Goal: Transaction & Acquisition: Purchase product/service

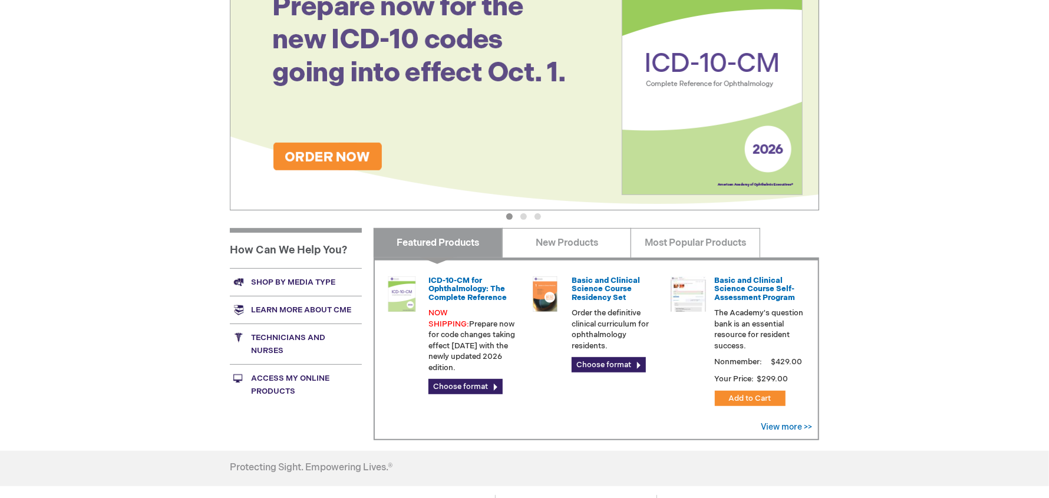
scroll to position [294, 0]
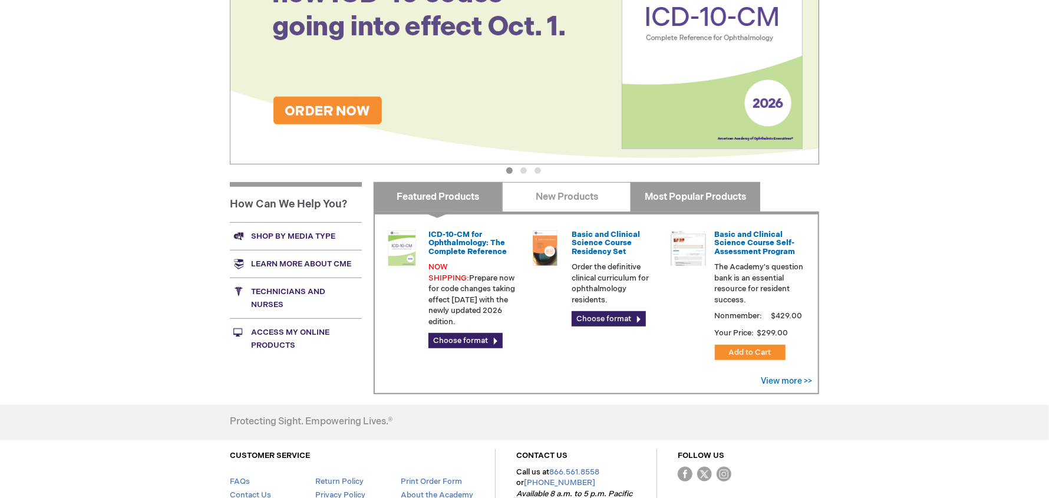
click at [691, 195] on link "Most Popular Products" at bounding box center [695, 196] width 129 height 29
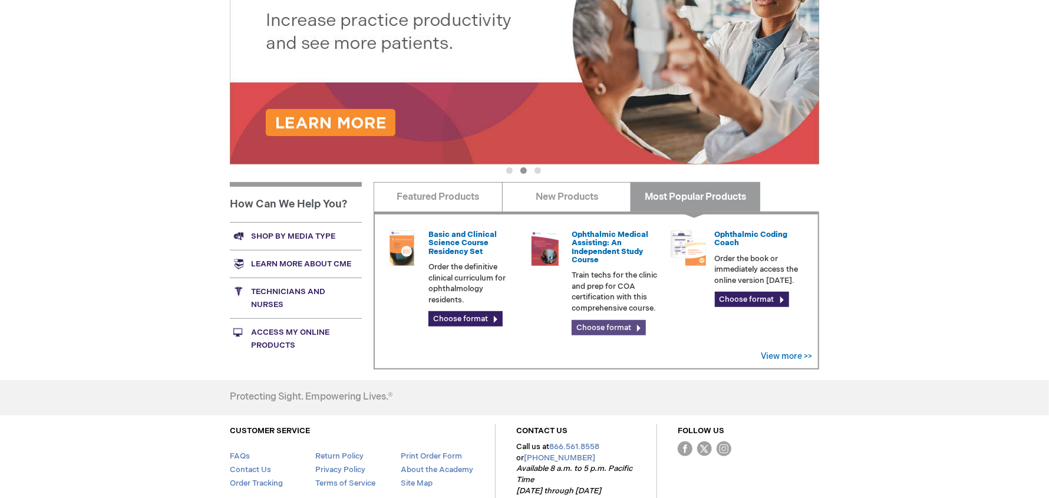
click at [610, 320] on link "Choose format" at bounding box center [609, 327] width 74 height 15
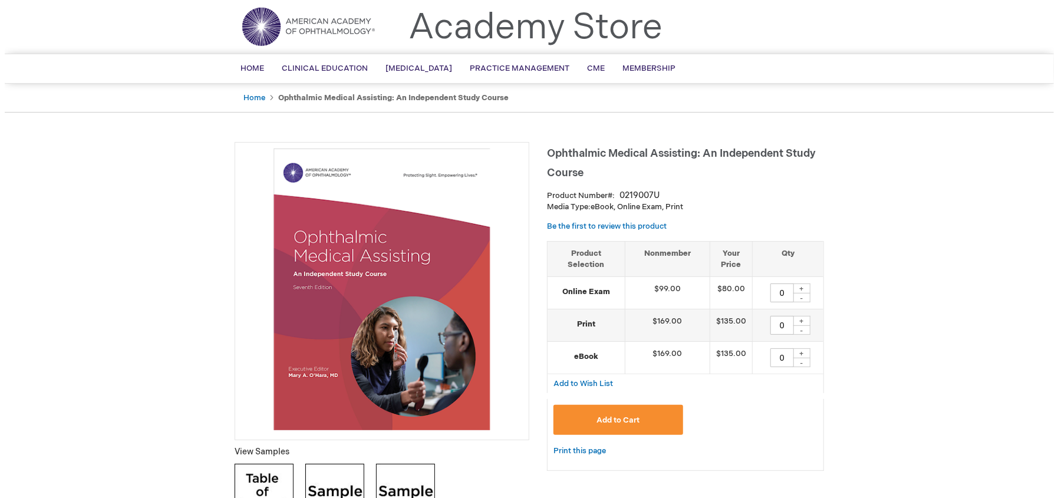
scroll to position [58, 0]
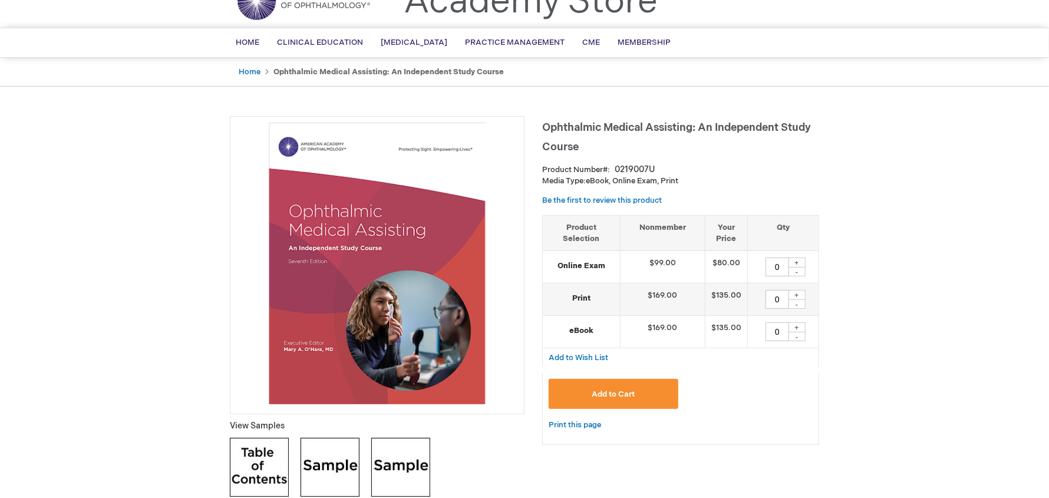
click at [799, 261] on div "+" at bounding box center [797, 263] width 18 height 10
type input "1"
click at [625, 396] on span "Add to Cart" at bounding box center [613, 394] width 43 height 9
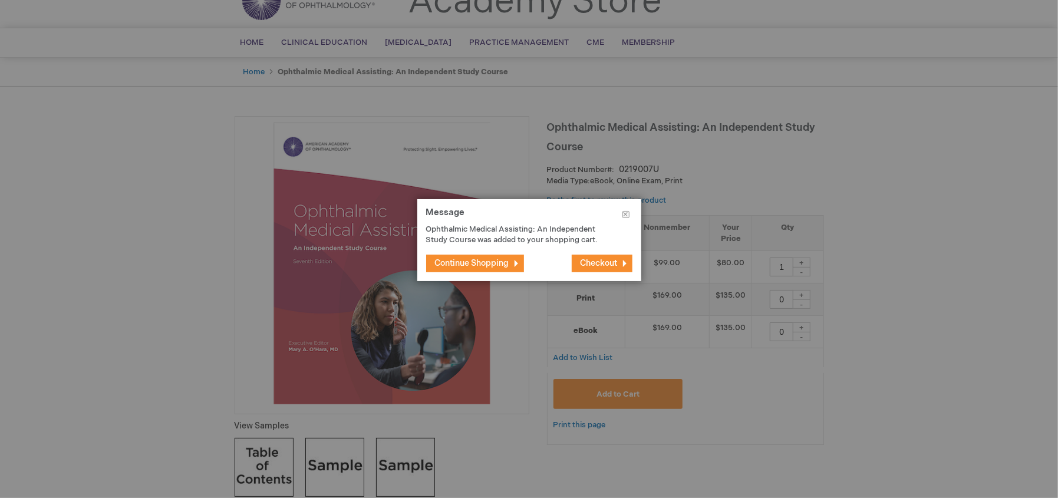
click at [608, 257] on button "Checkout" at bounding box center [602, 264] width 61 height 18
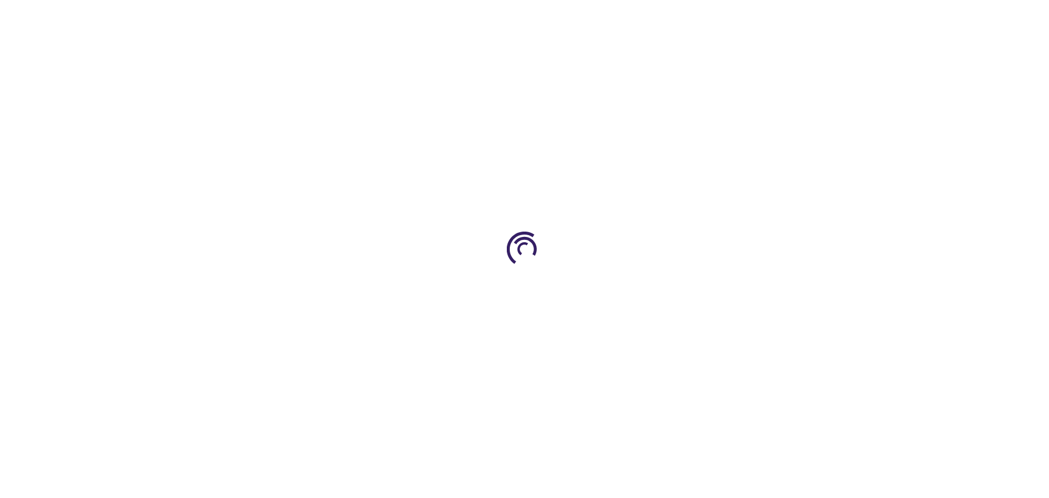
select select "US"
select select "57"
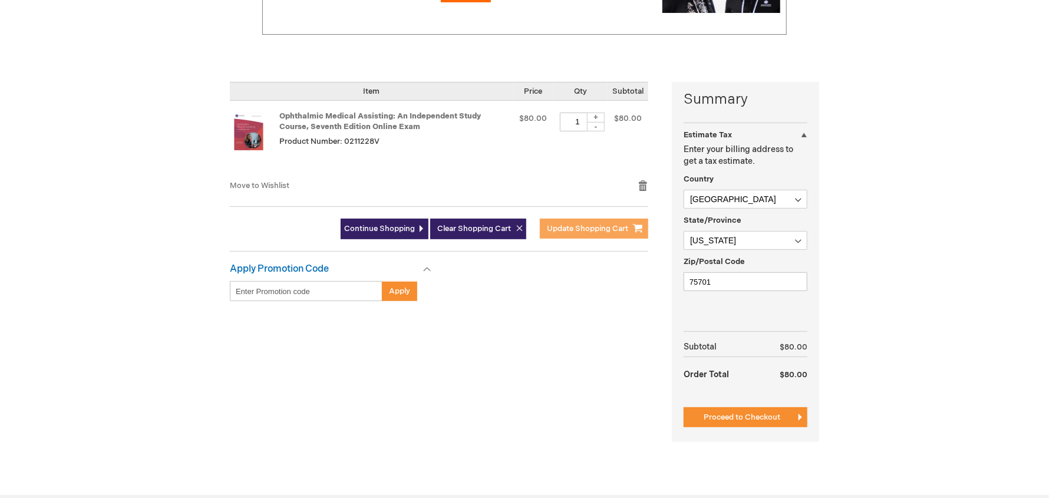
scroll to position [294, 0]
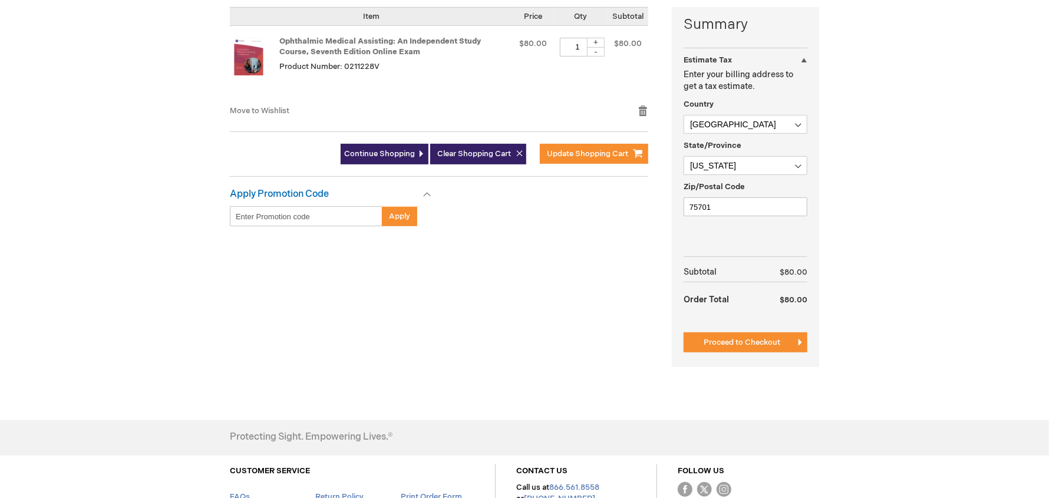
click at [0, 204] on div at bounding box center [0, 204] width 0 height 0
click at [735, 334] on button "Proceed to Checkout" at bounding box center [746, 342] width 124 height 20
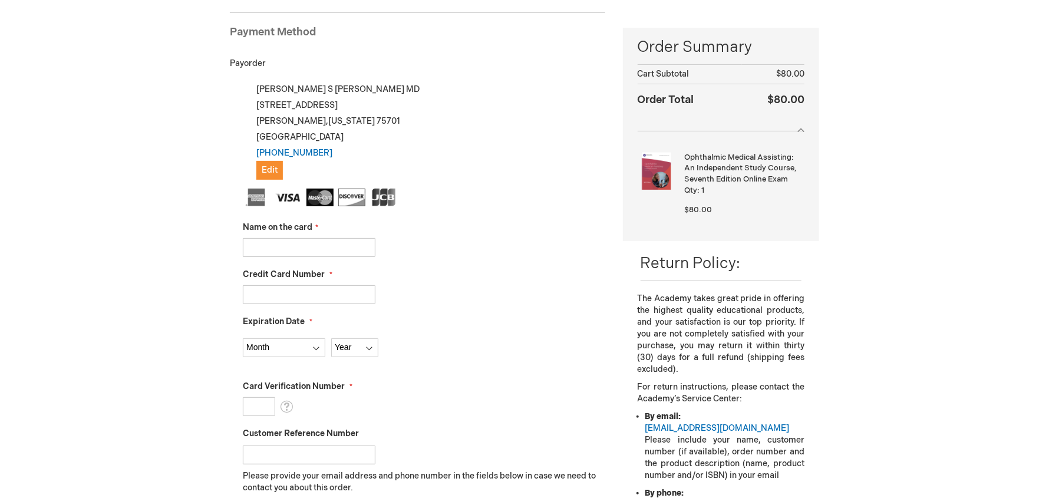
click at [267, 245] on input "Name on the card" at bounding box center [309, 247] width 133 height 19
type input "Michele Booth"
type input "4003657046571028"
select select "3"
select select "2027"
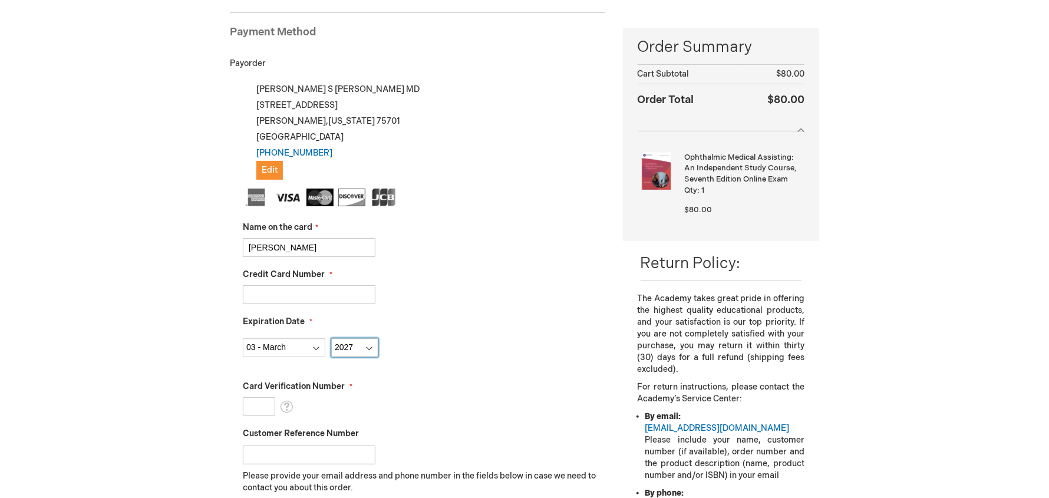
type input "530"
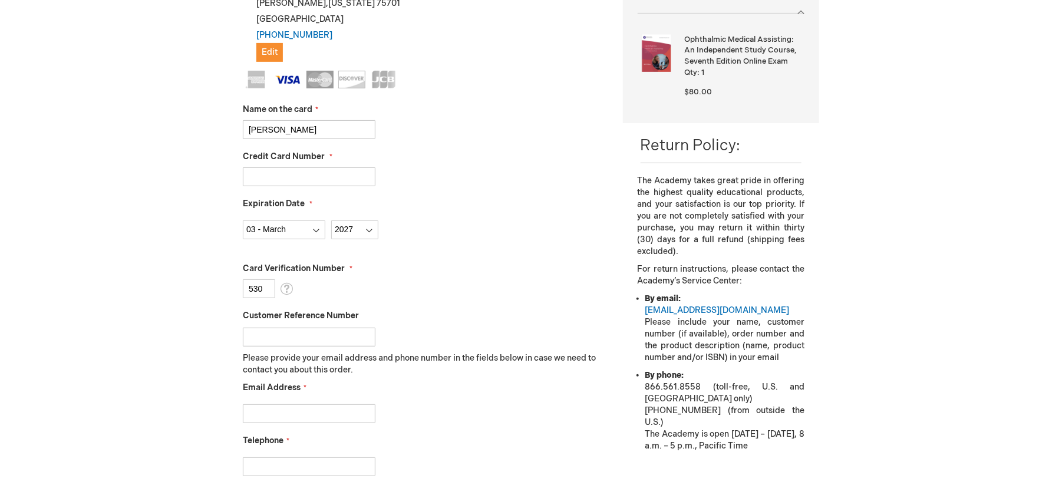
click at [266, 334] on input "Customer Reference Number" at bounding box center [309, 337] width 133 height 19
type input "Michele Booth"
click at [258, 413] on input "Email Address" at bounding box center [309, 413] width 133 height 19
type input "mbooth@heatoneye.com"
type input "9033163604"
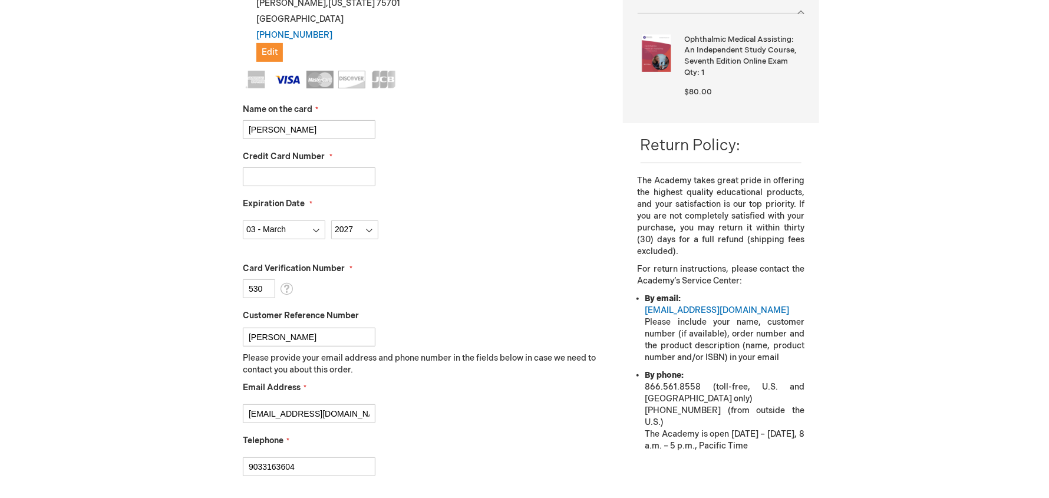
drag, startPoint x: 318, startPoint y: 127, endPoint x: 172, endPoint y: 124, distance: 146.2
click at [176, 124] on div "David Risner Log Out Search My Cart 1 1 items CLOSE RECENTLY ADDED ITEM(S) Clos…" at bounding box center [524, 308] width 1049 height 1175
type input "David Risner MD"
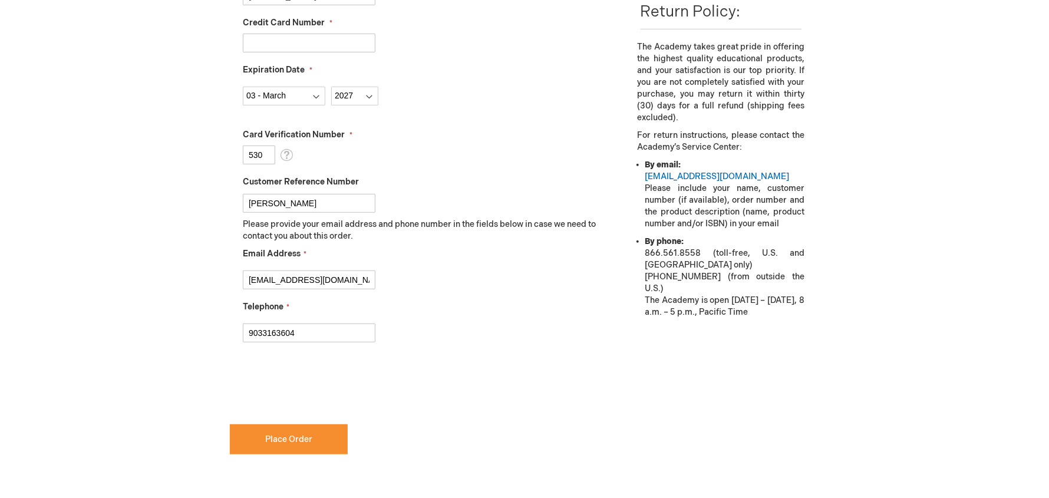
scroll to position [515, 0]
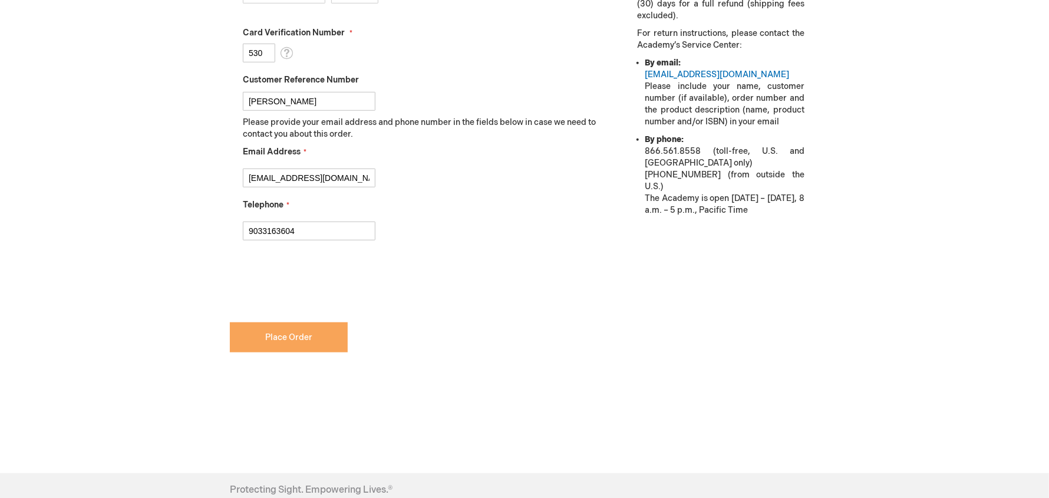
checkbox input "true"
click at [308, 332] on span "Place Order" at bounding box center [288, 337] width 47 height 10
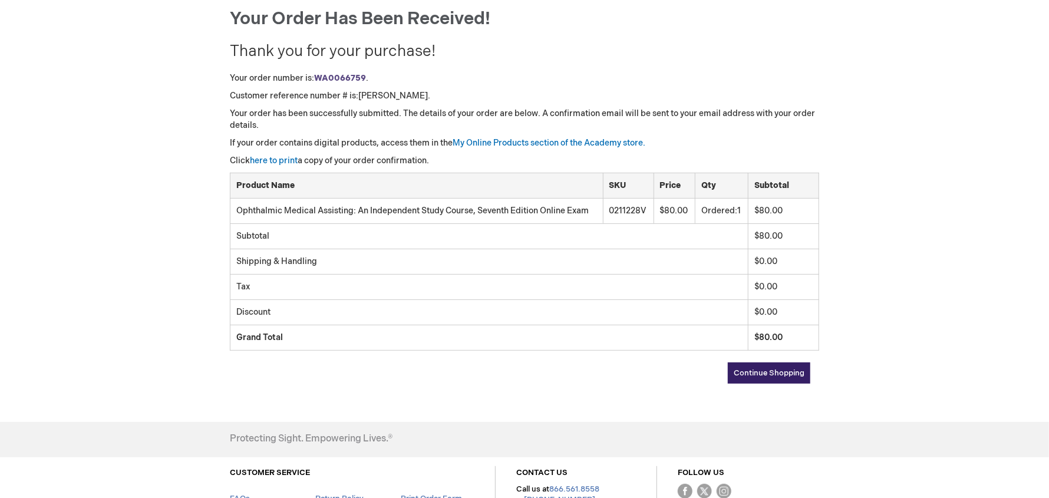
scroll to position [144, 0]
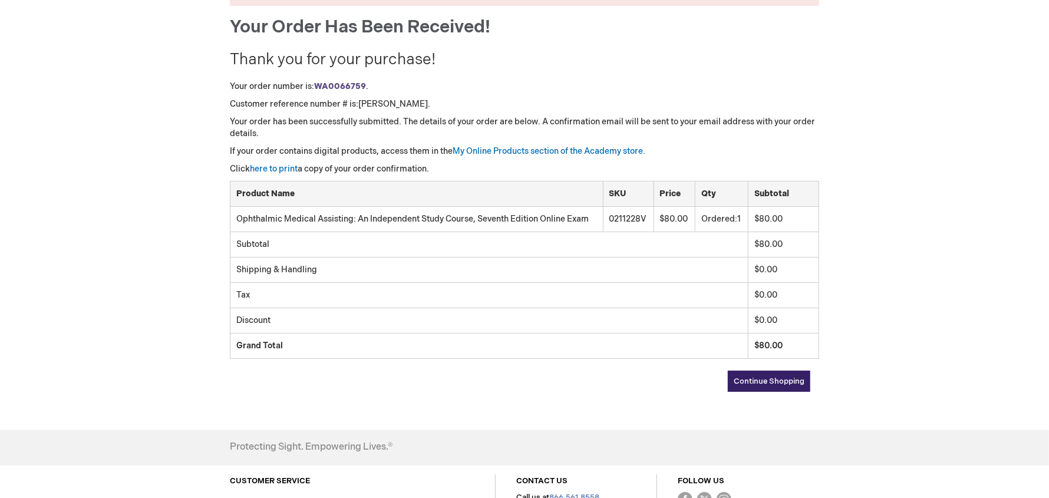
click at [791, 377] on span "Continue Shopping" at bounding box center [769, 381] width 71 height 9
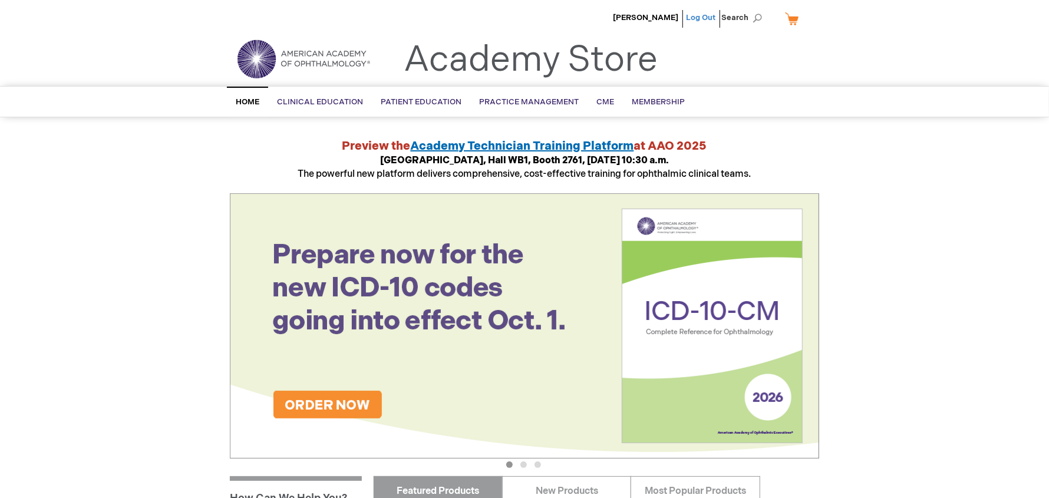
click at [710, 14] on link "Log Out" at bounding box center [700, 17] width 29 height 9
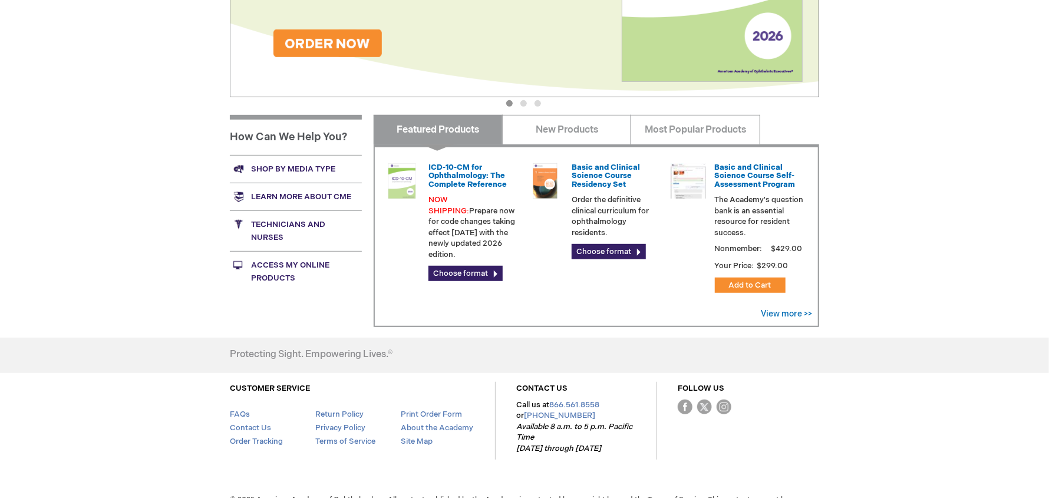
scroll to position [387, 0]
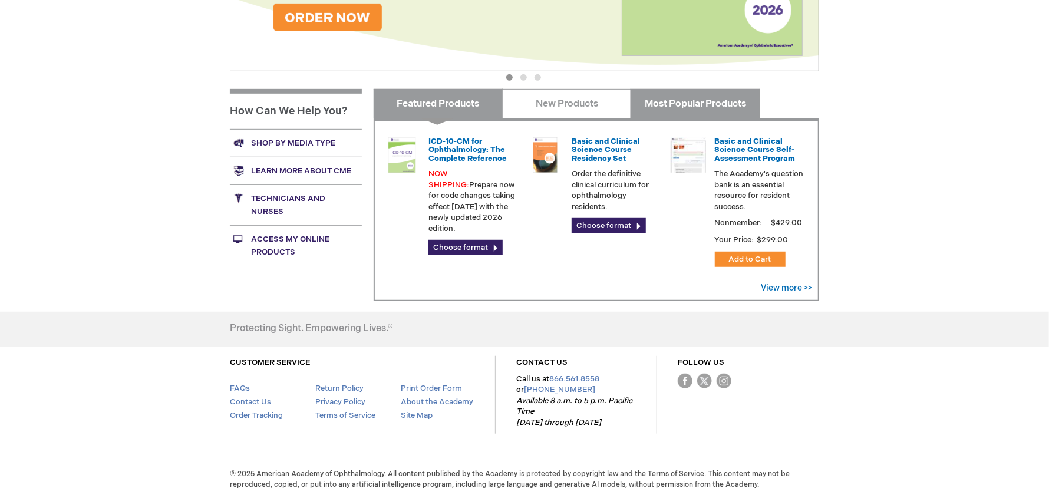
click at [696, 98] on link "Most Popular Products" at bounding box center [695, 103] width 129 height 29
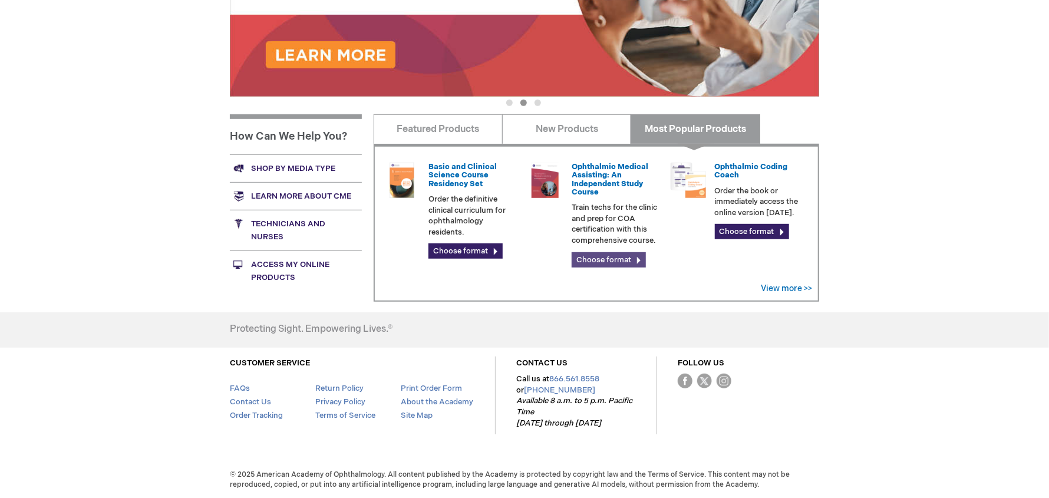
click at [609, 257] on link "Choose format" at bounding box center [609, 259] width 74 height 15
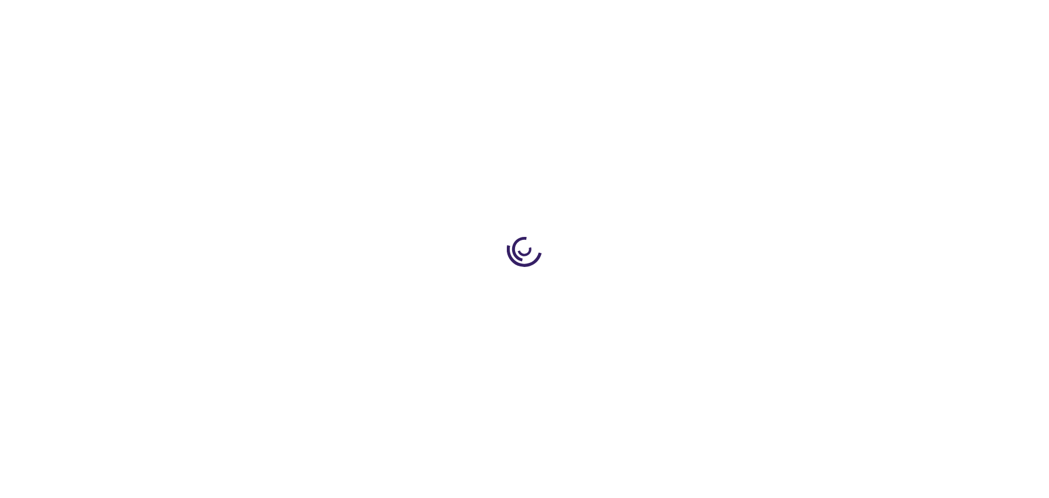
scroll to position [362, 0]
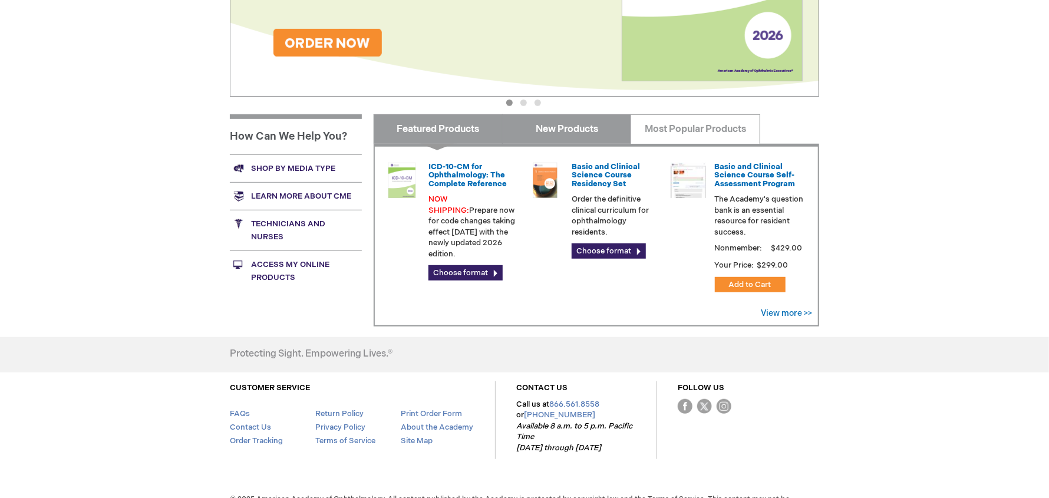
click at [571, 130] on link "New Products" at bounding box center [566, 128] width 129 height 29
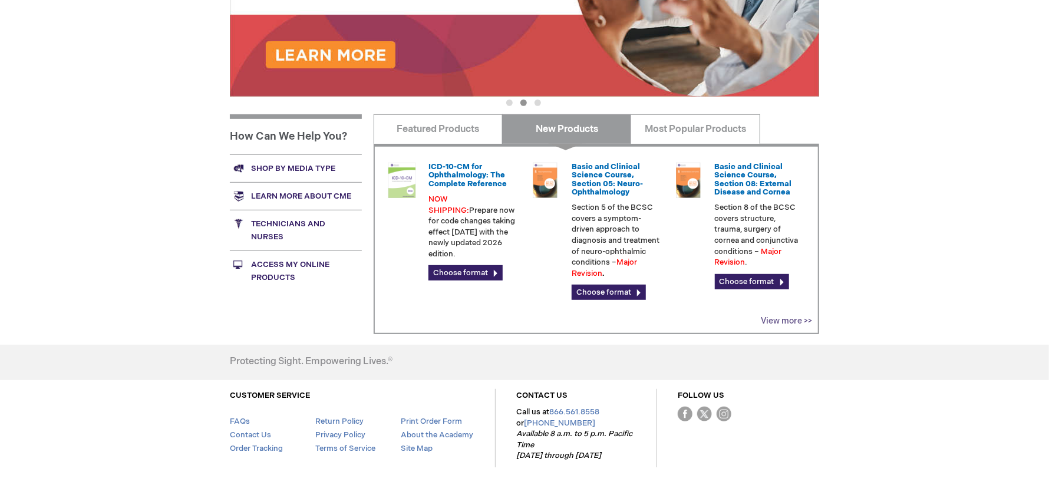
click at [787, 320] on link "View more >>" at bounding box center [786, 321] width 51 height 10
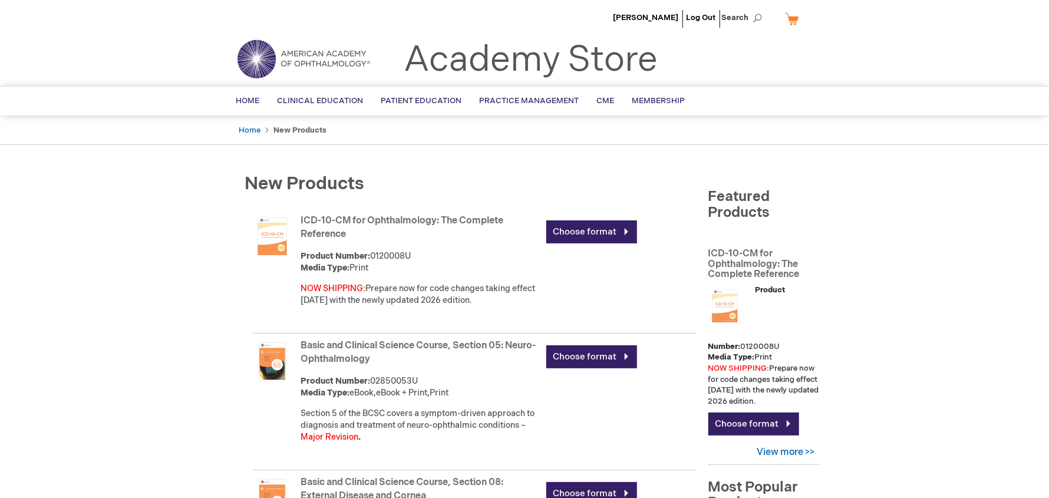
click at [248, 125] on li "Home" at bounding box center [255, 130] width 33 height 11
click at [249, 127] on link "Home" at bounding box center [250, 130] width 22 height 9
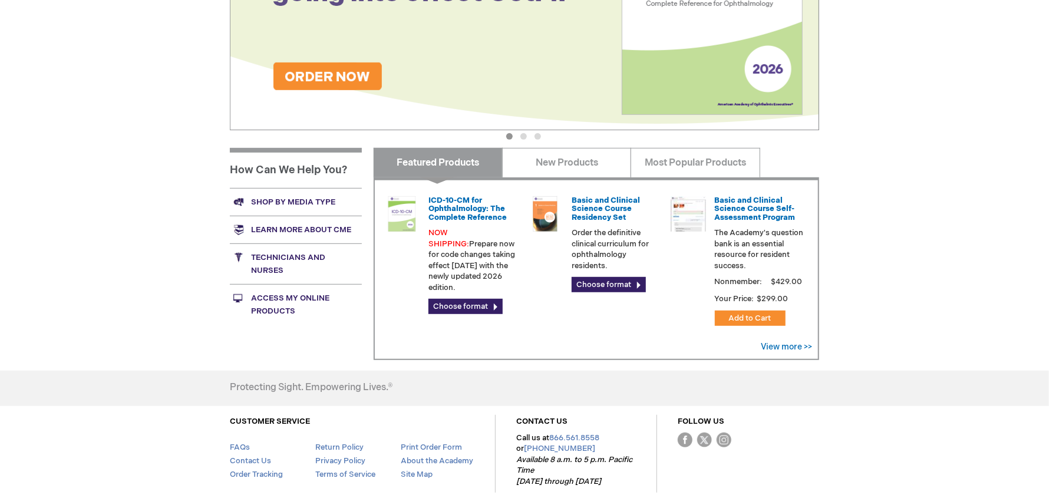
scroll to position [354, 0]
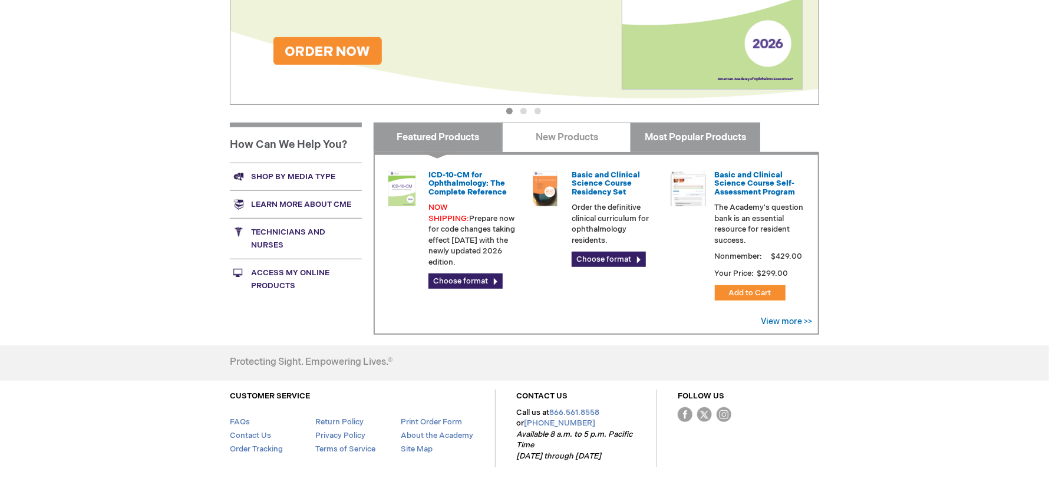
click at [680, 135] on link "Most Popular Products" at bounding box center [695, 137] width 129 height 29
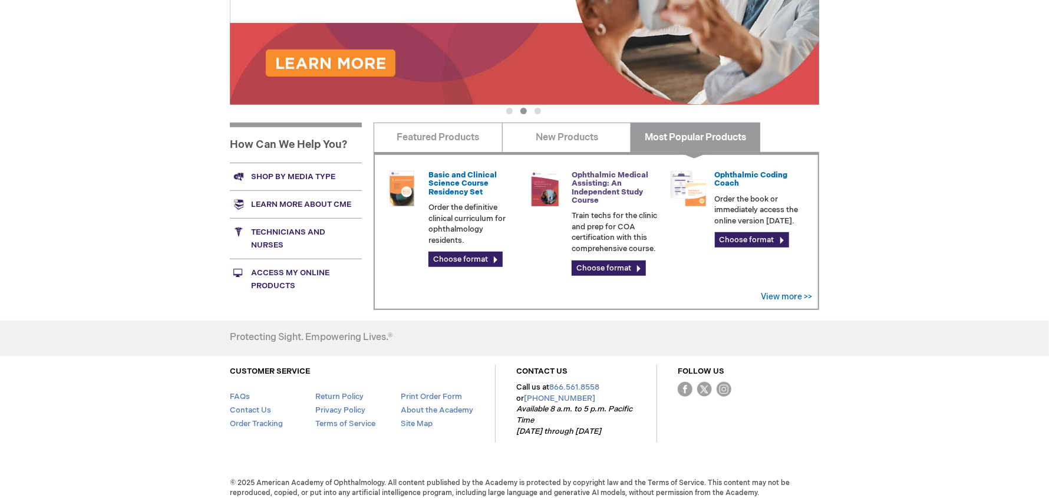
click at [599, 174] on link "Ophthalmic Medical Assisting: An Independent Study Course" at bounding box center [610, 187] width 77 height 35
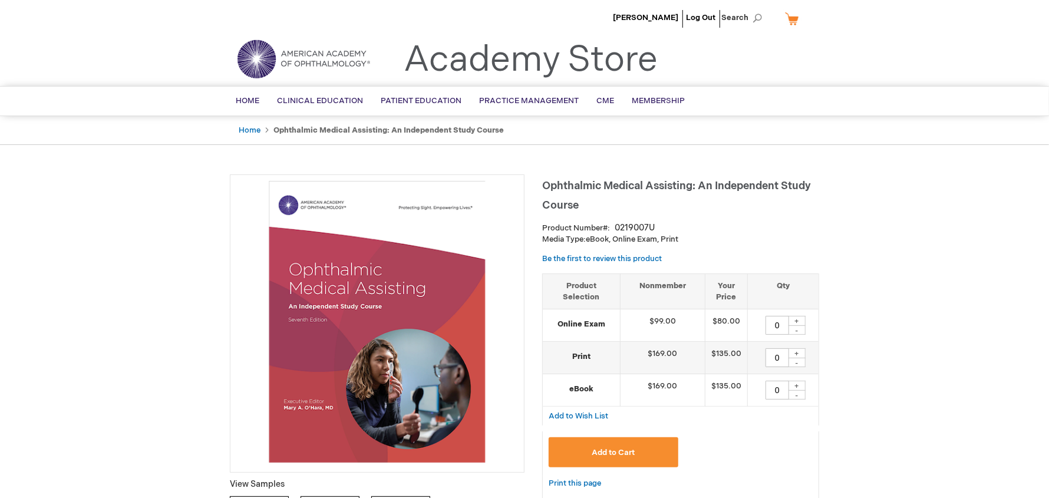
click at [799, 350] on div "+" at bounding box center [797, 353] width 18 height 10
type input "4"
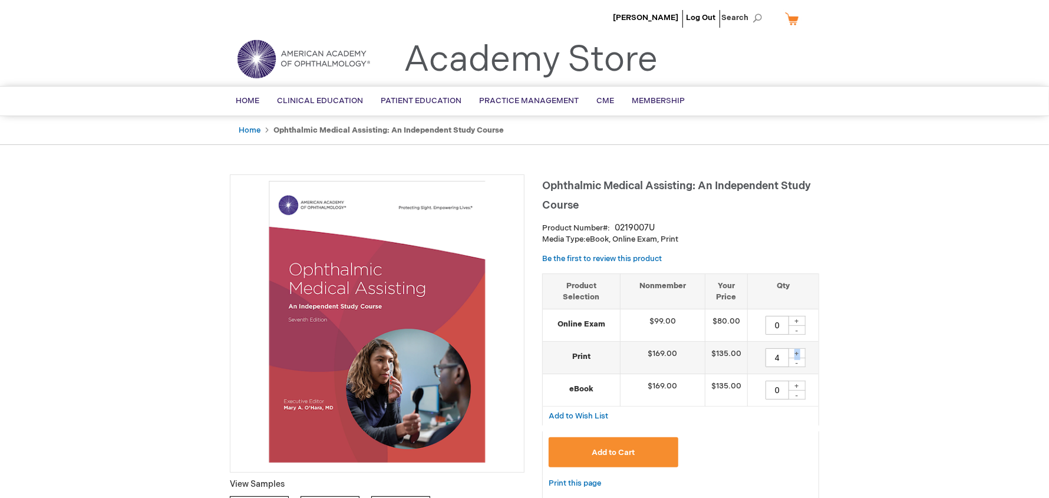
click at [622, 450] on span "Add to Cart" at bounding box center [613, 452] width 43 height 9
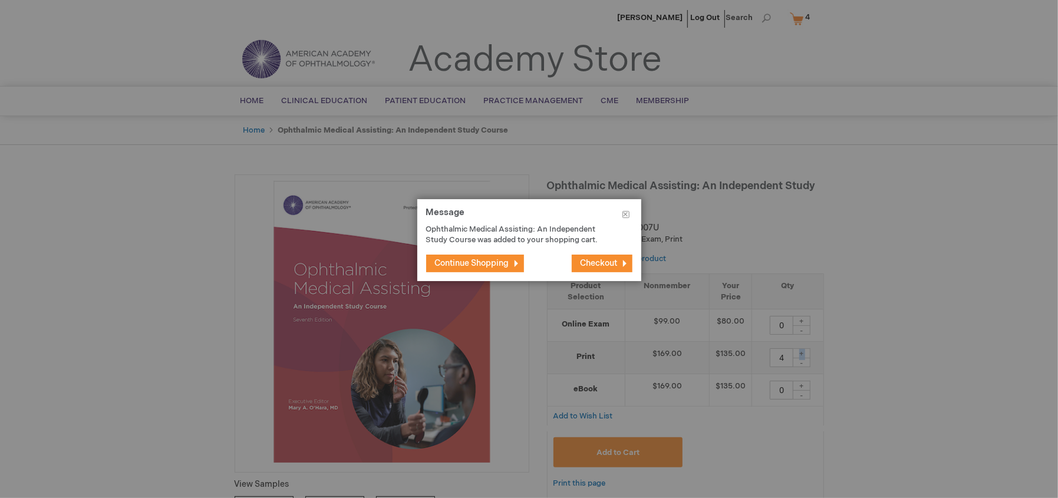
click at [598, 258] on span "Checkout" at bounding box center [599, 263] width 37 height 10
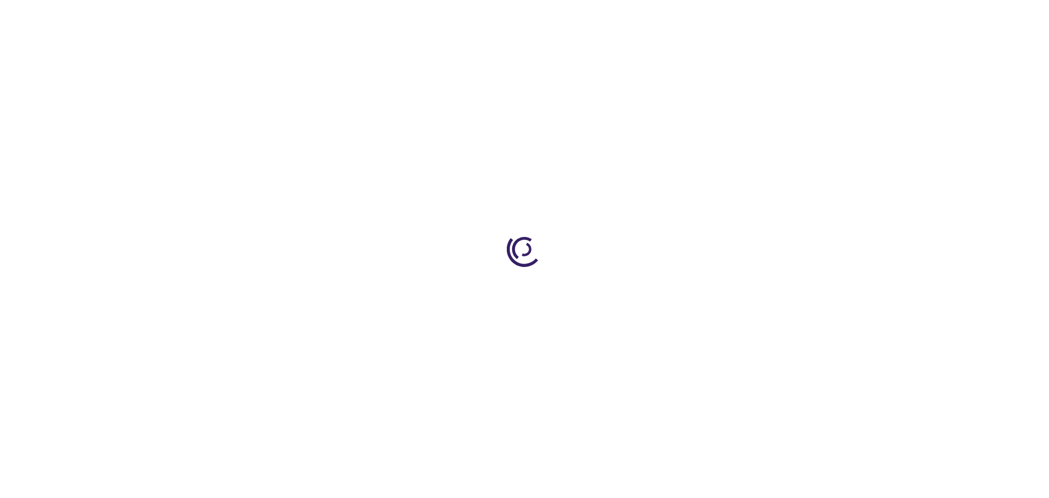
select select "US"
select select "57"
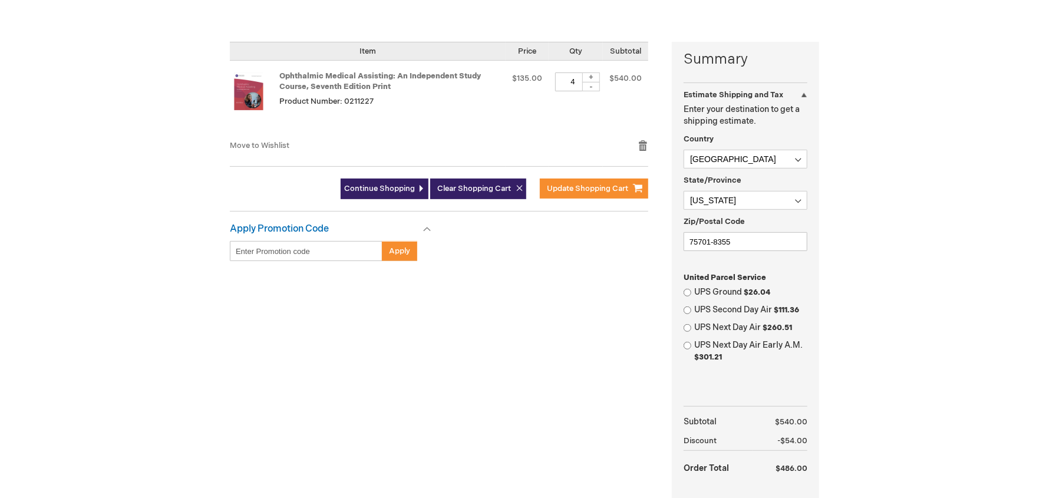
scroll to position [294, 0]
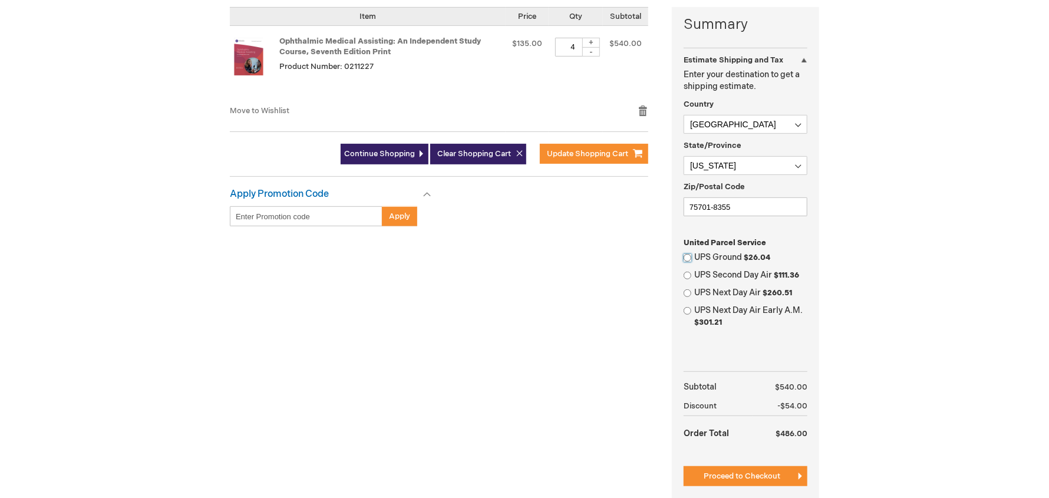
click at [688, 256] on input "UPS Ground $26.04" at bounding box center [688, 258] width 8 height 8
radio input "true"
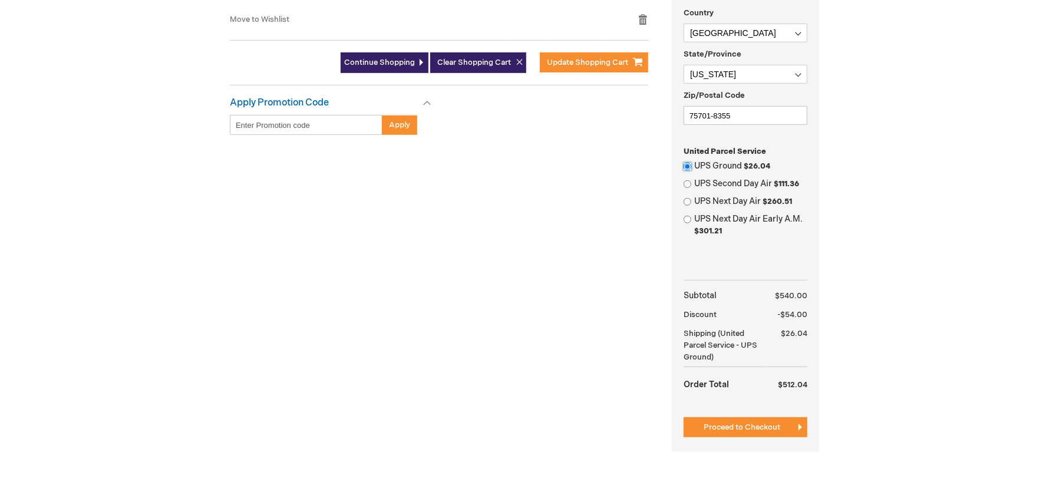
scroll to position [412, 0]
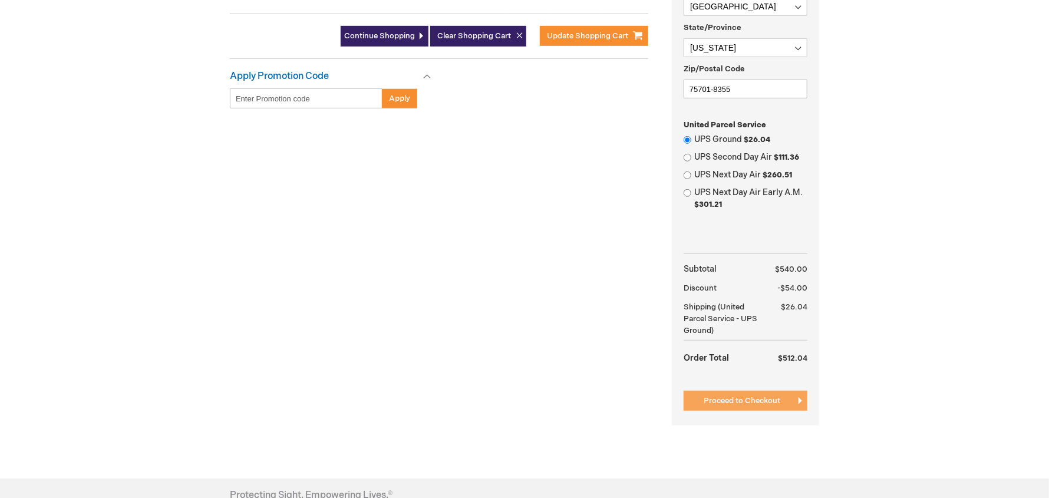
click at [744, 397] on span "Proceed to Checkout" at bounding box center [742, 400] width 77 height 9
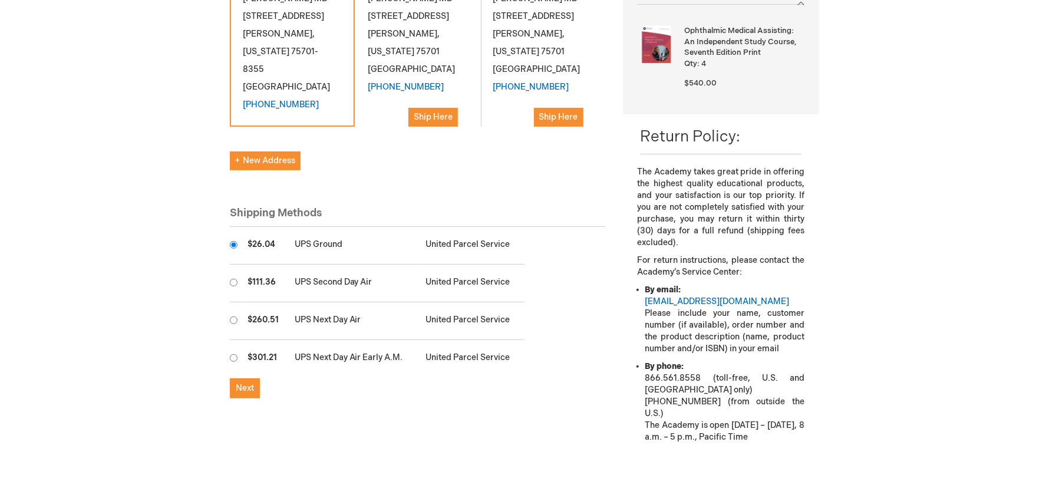
scroll to position [235, 0]
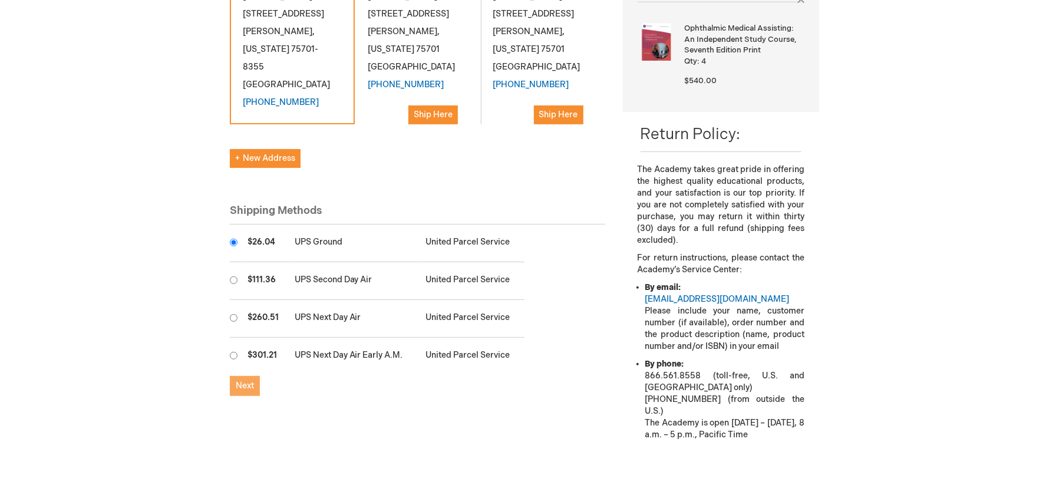
click at [240, 381] on span "Next" at bounding box center [245, 386] width 18 height 10
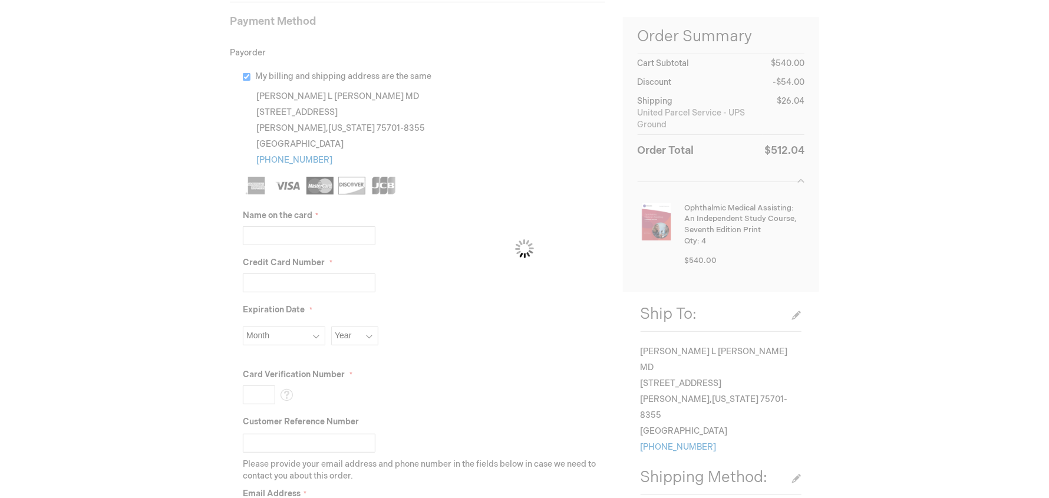
scroll to position [177, 0]
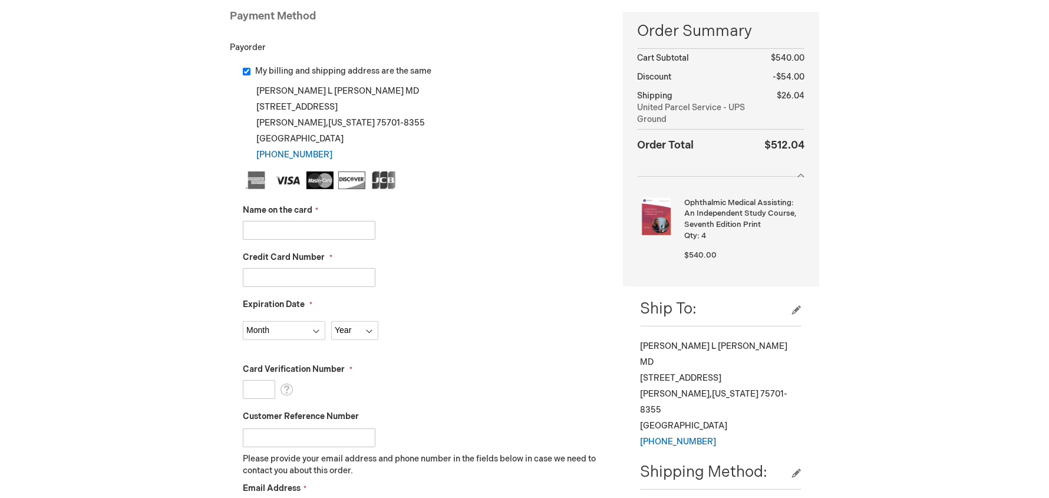
click at [253, 221] on input "Name on the card" at bounding box center [309, 230] width 133 height 19
type input "[PERSON_NAME] MD"
click at [272, 273] on input "Credit Card Number" at bounding box center [309, 277] width 133 height 19
type input "4003657043607601"
select select "3"
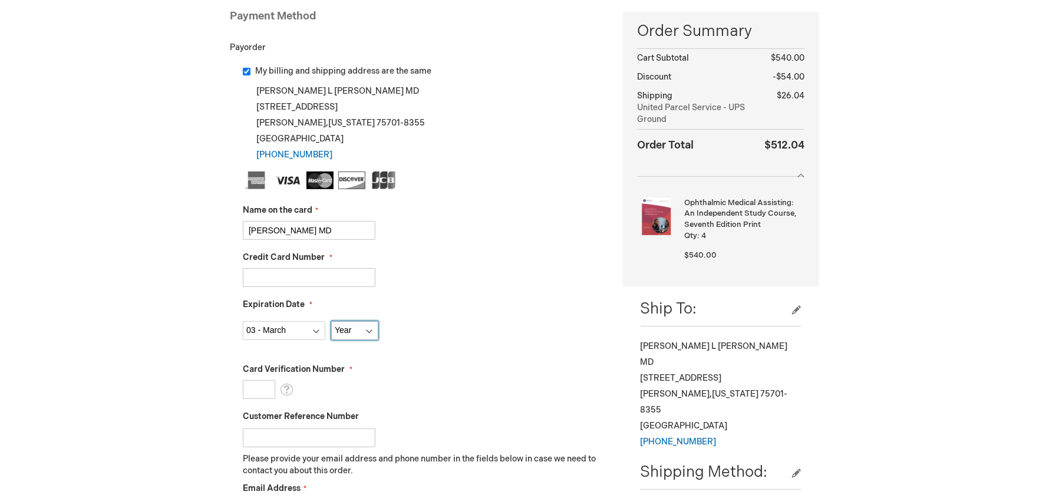
select select "2027"
type input "140"
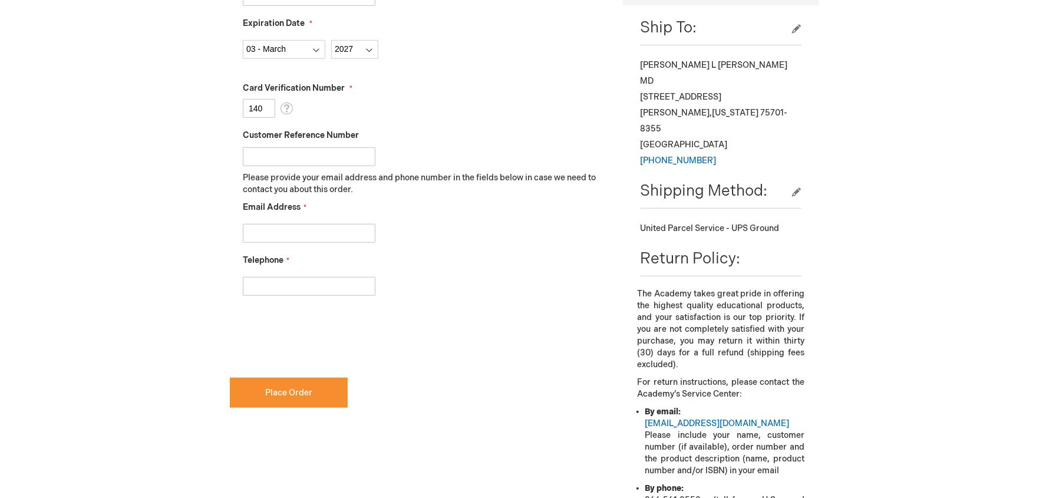
scroll to position [471, 0]
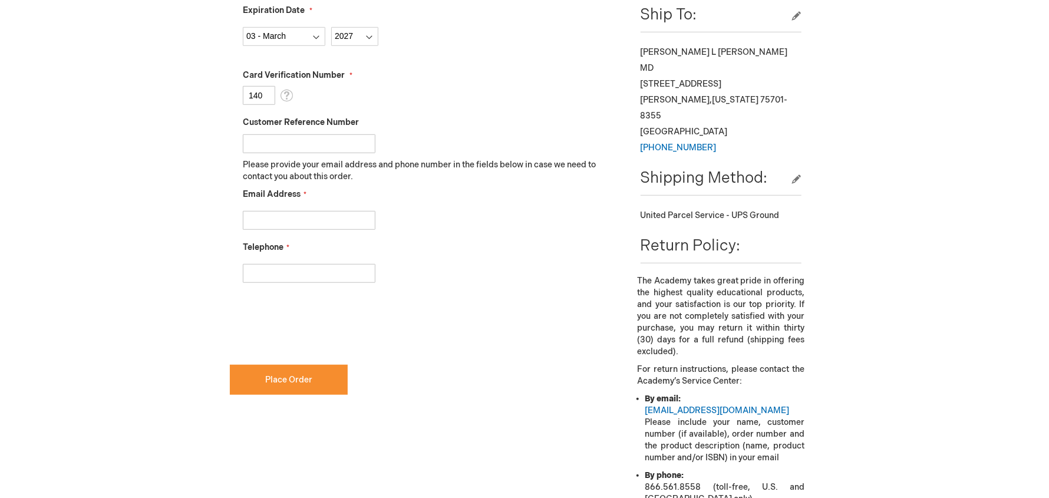
click at [261, 213] on input "Email Address" at bounding box center [309, 220] width 133 height 19
type input "mbooth@heatoneye.com"
type input "9033163604"
checkbox input "true"
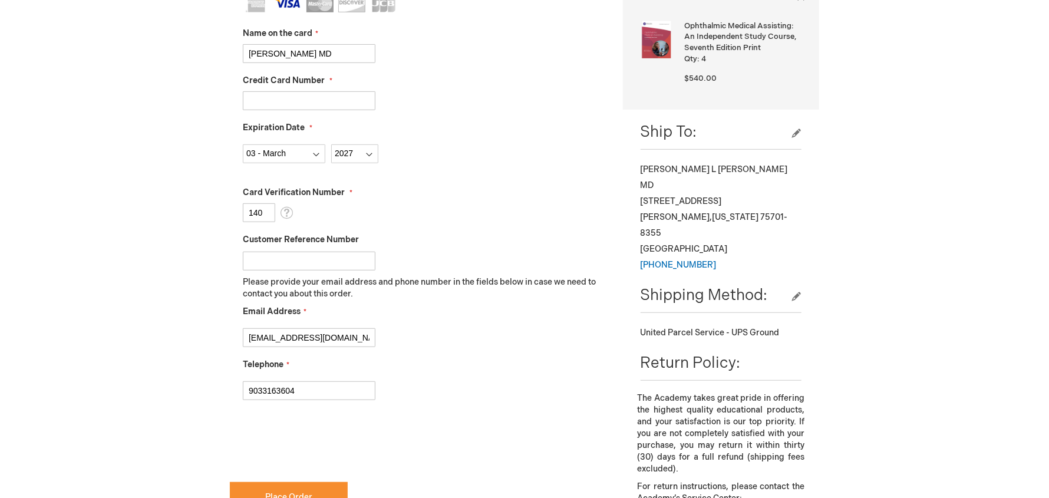
scroll to position [530, 0]
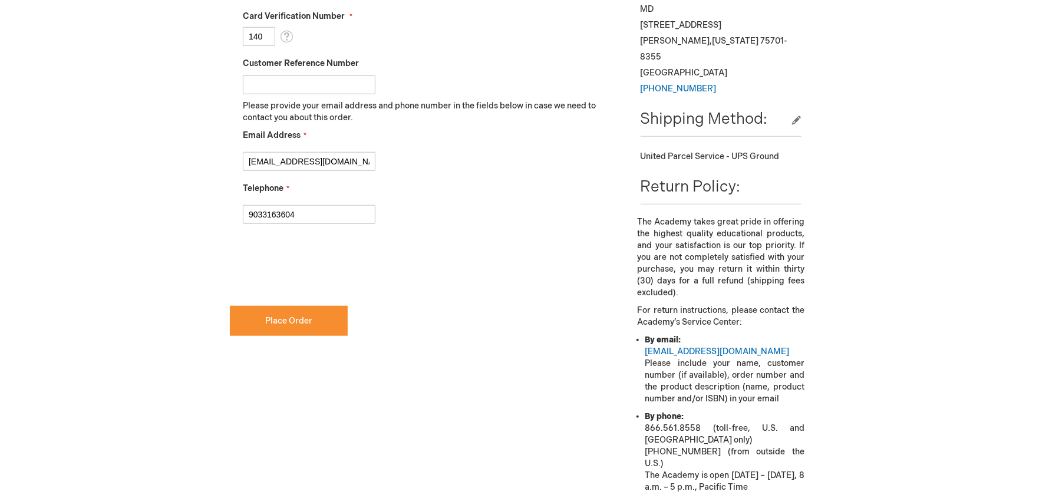
click at [284, 91] on input "Customer Reference Number" at bounding box center [309, 84] width 133 height 19
type input "Michele Booth"
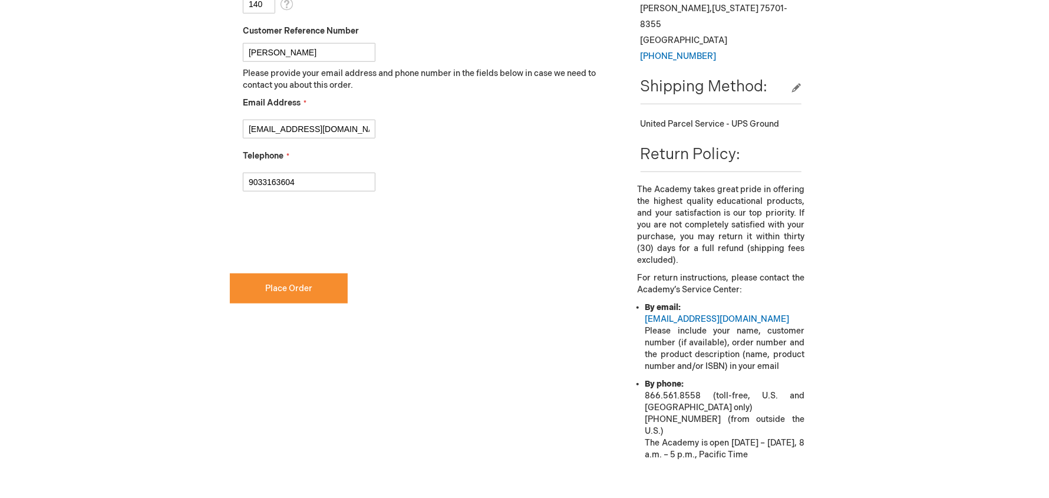
scroll to position [589, 0]
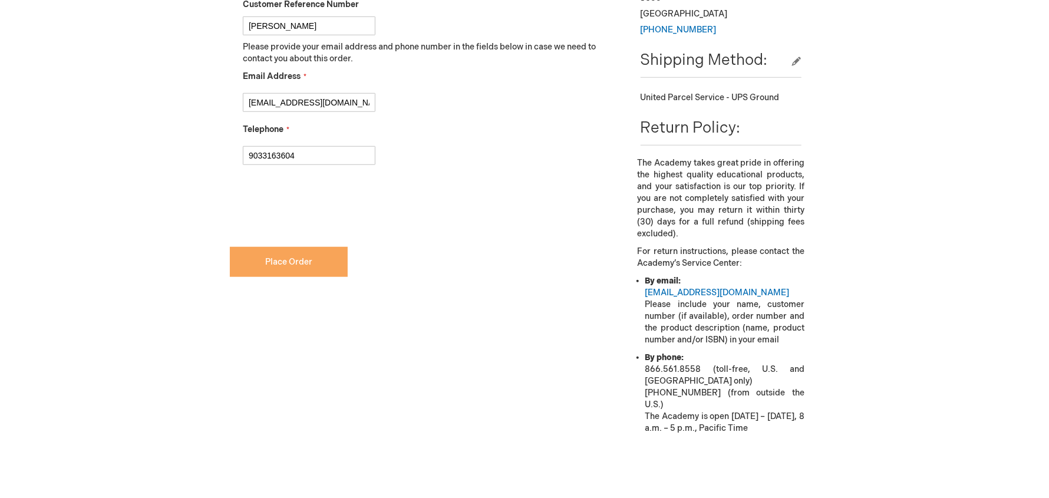
drag, startPoint x: 303, startPoint y: 265, endPoint x: 311, endPoint y: 266, distance: 8.3
click at [303, 265] on span "Place Order" at bounding box center [288, 262] width 47 height 10
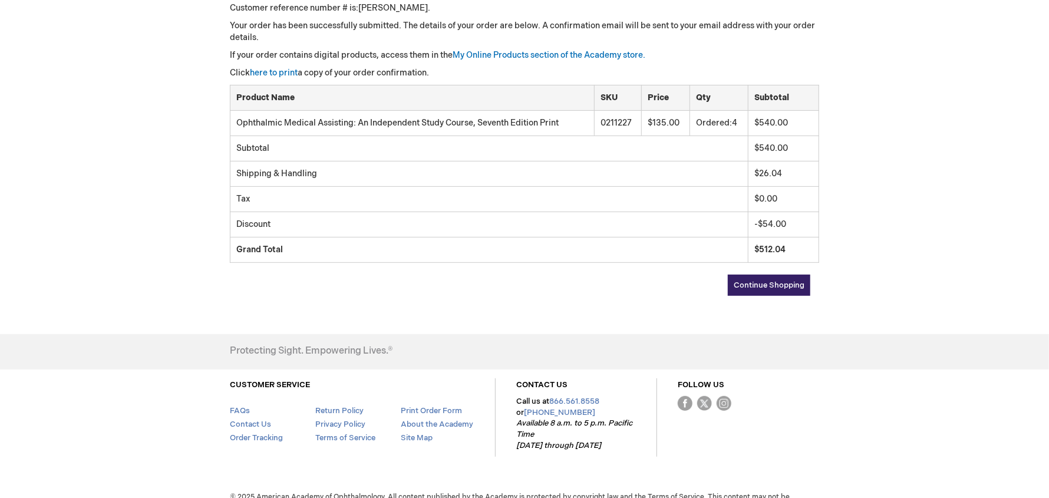
scroll to position [235, 0]
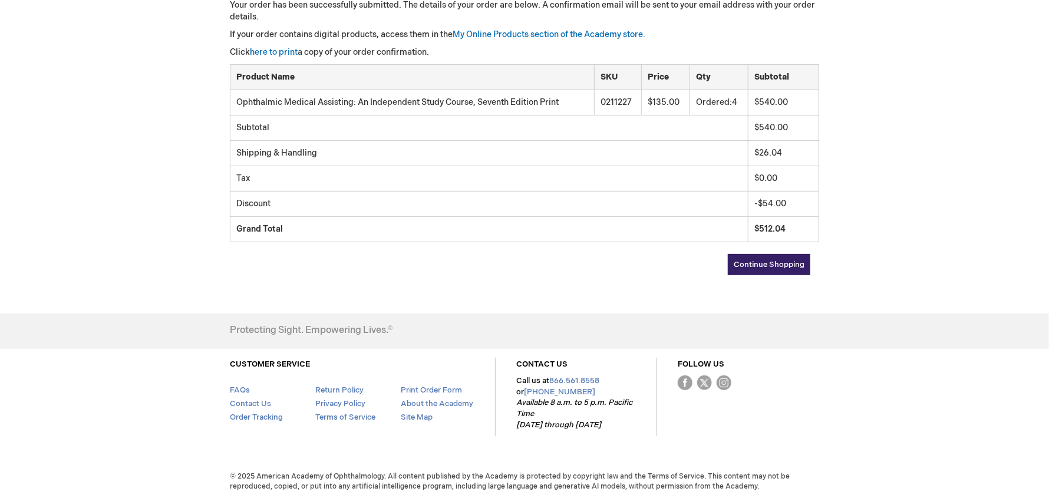
click at [775, 260] on span "Continue Shopping" at bounding box center [769, 264] width 71 height 9
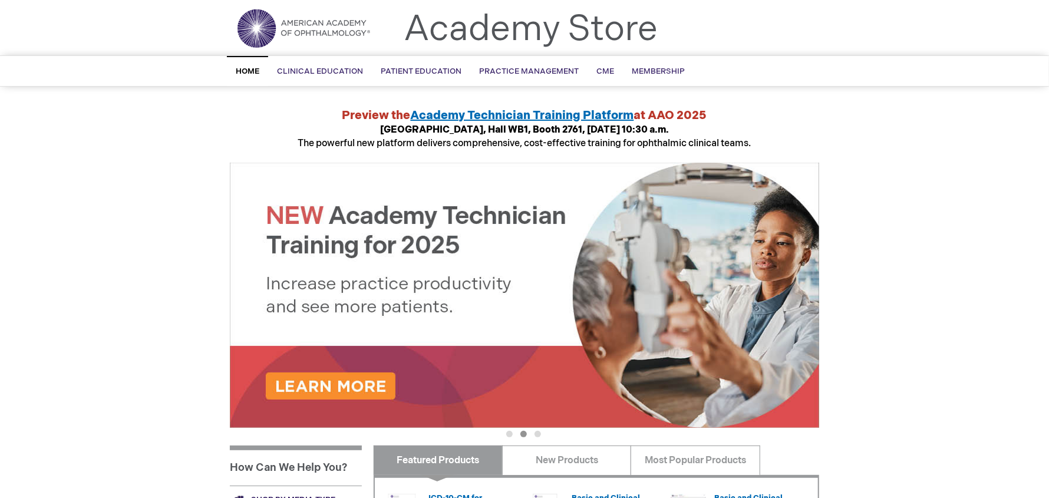
scroll to position [117, 0]
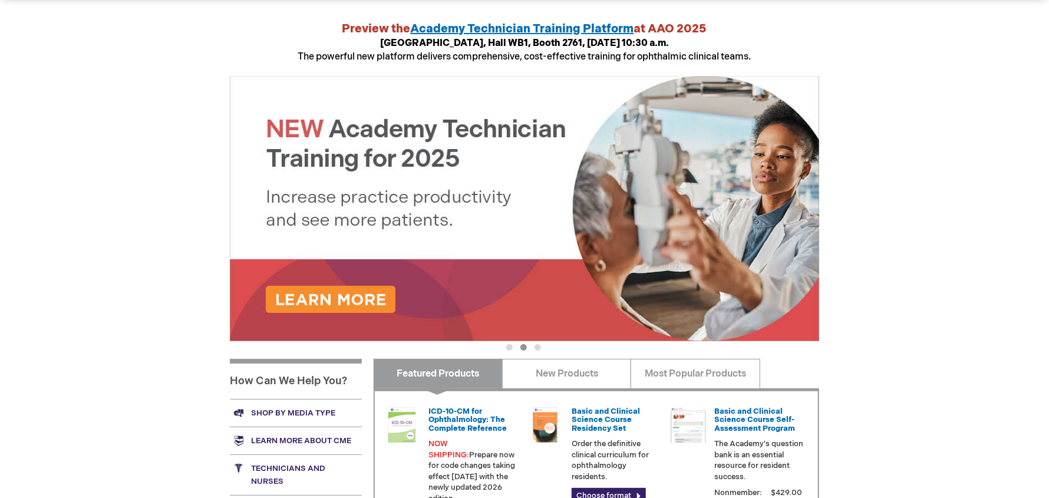
click at [326, 293] on img at bounding box center [524, 208] width 589 height 265
